Goal: Entertainment & Leisure: Consume media (video, audio)

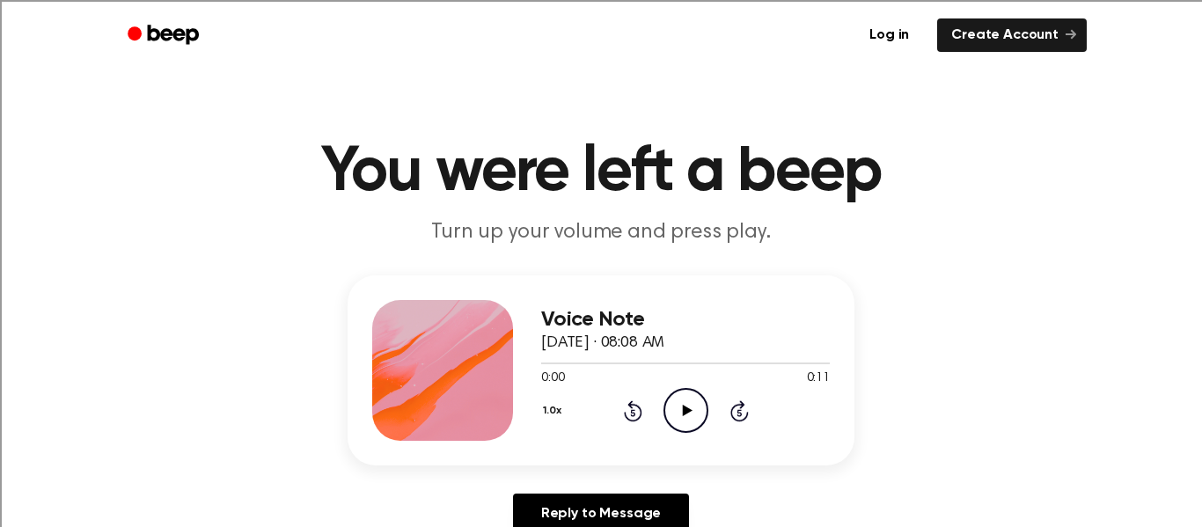
click at [673, 403] on icon "Play Audio" at bounding box center [686, 410] width 45 height 45
click at [684, 398] on icon "Play Audio" at bounding box center [686, 410] width 45 height 45
click at [680, 412] on icon "Play Audio" at bounding box center [686, 410] width 45 height 45
click at [688, 404] on icon "Play Audio" at bounding box center [686, 410] width 45 height 45
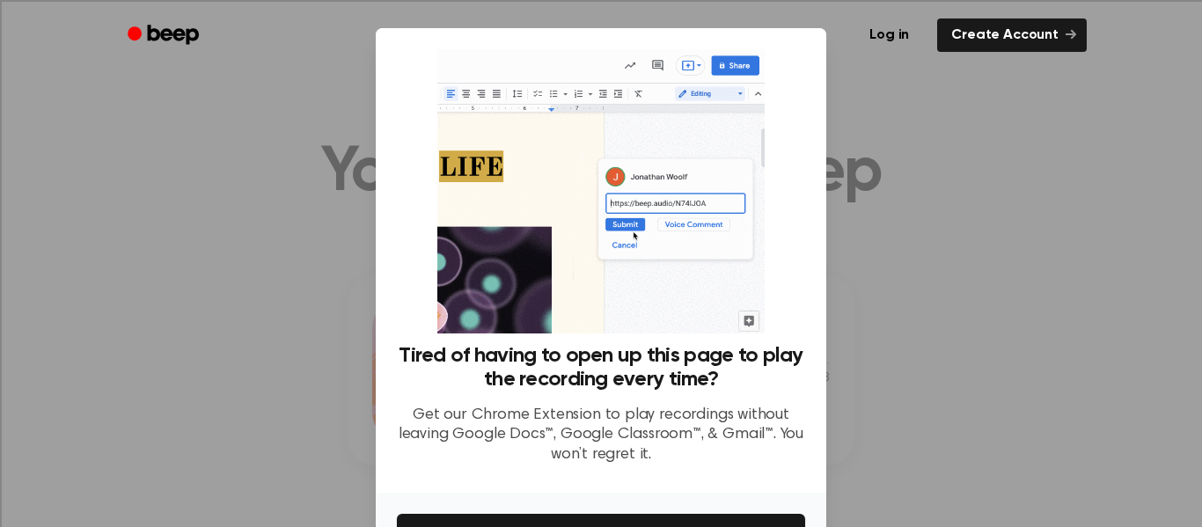
click at [889, 99] on div at bounding box center [601, 263] width 1202 height 527
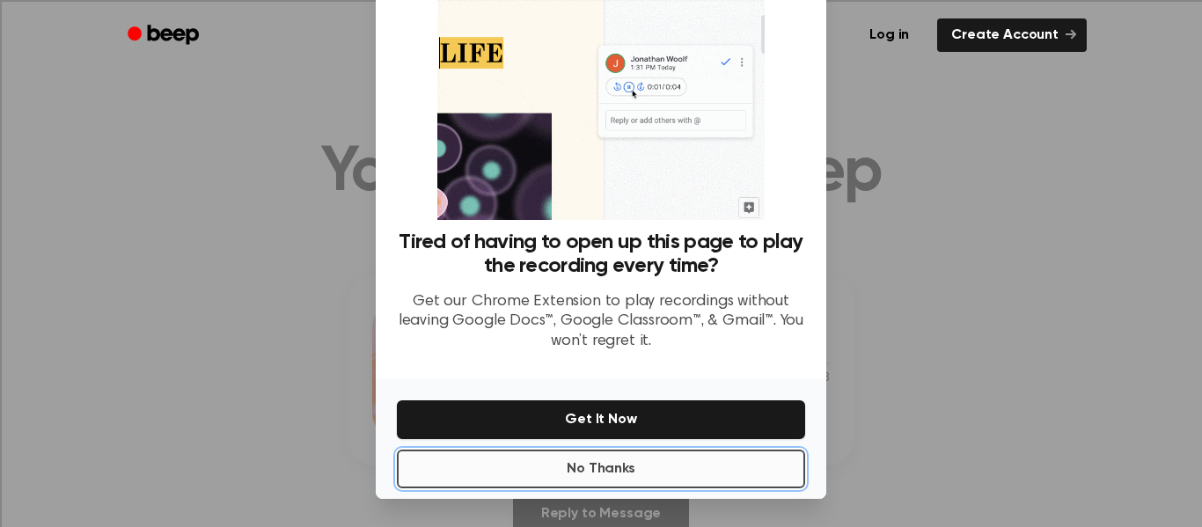
click at [658, 484] on button "No Thanks" at bounding box center [601, 469] width 408 height 39
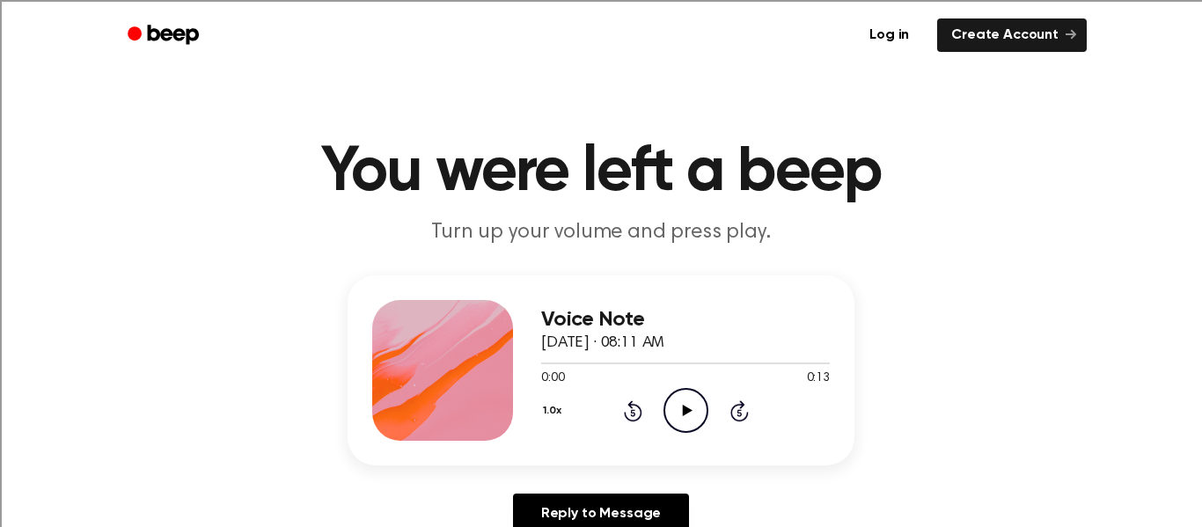
click at [676, 404] on icon "Play Audio" at bounding box center [686, 410] width 45 height 45
click at [688, 414] on icon "Play Audio" at bounding box center [686, 410] width 45 height 45
click at [682, 397] on icon "Play Audio" at bounding box center [686, 410] width 45 height 45
